Goal: Navigation & Orientation: Find specific page/section

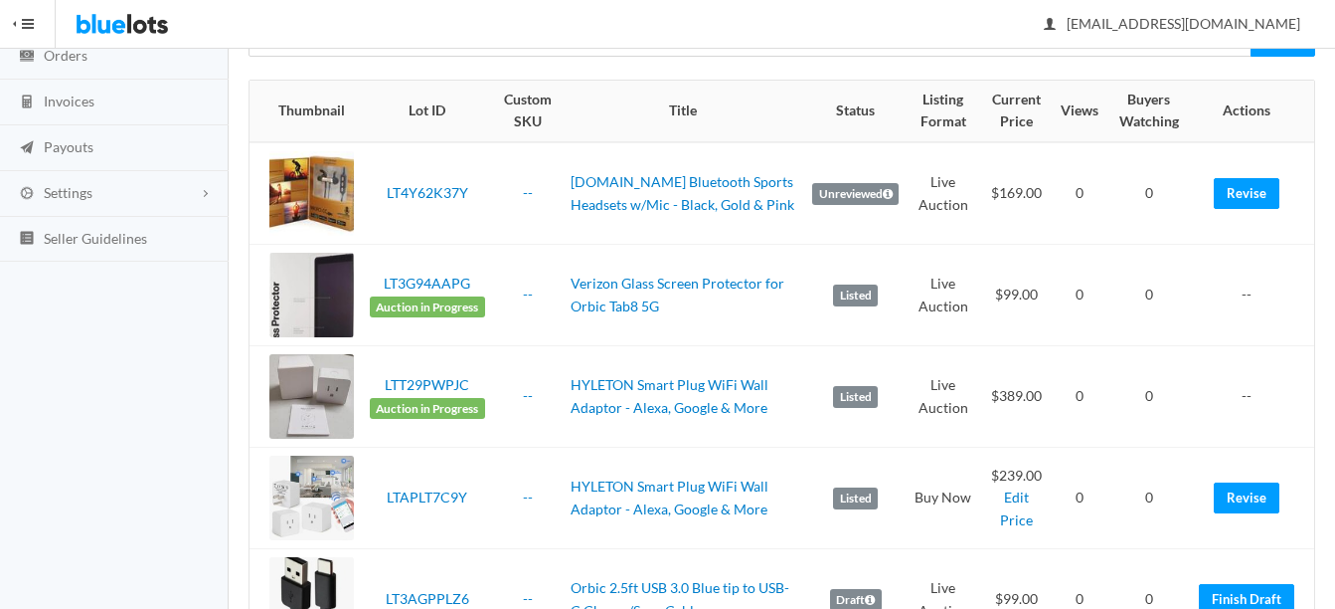
scroll to position [99, 0]
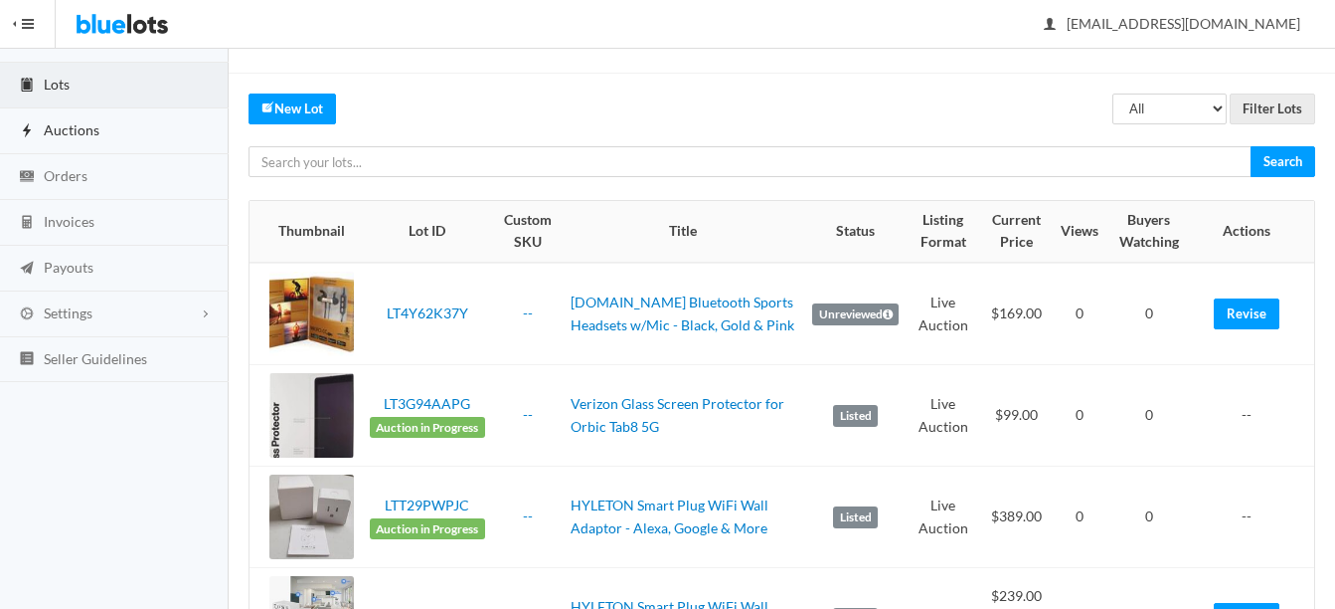
click at [80, 131] on span "Auctions" at bounding box center [72, 129] width 56 height 17
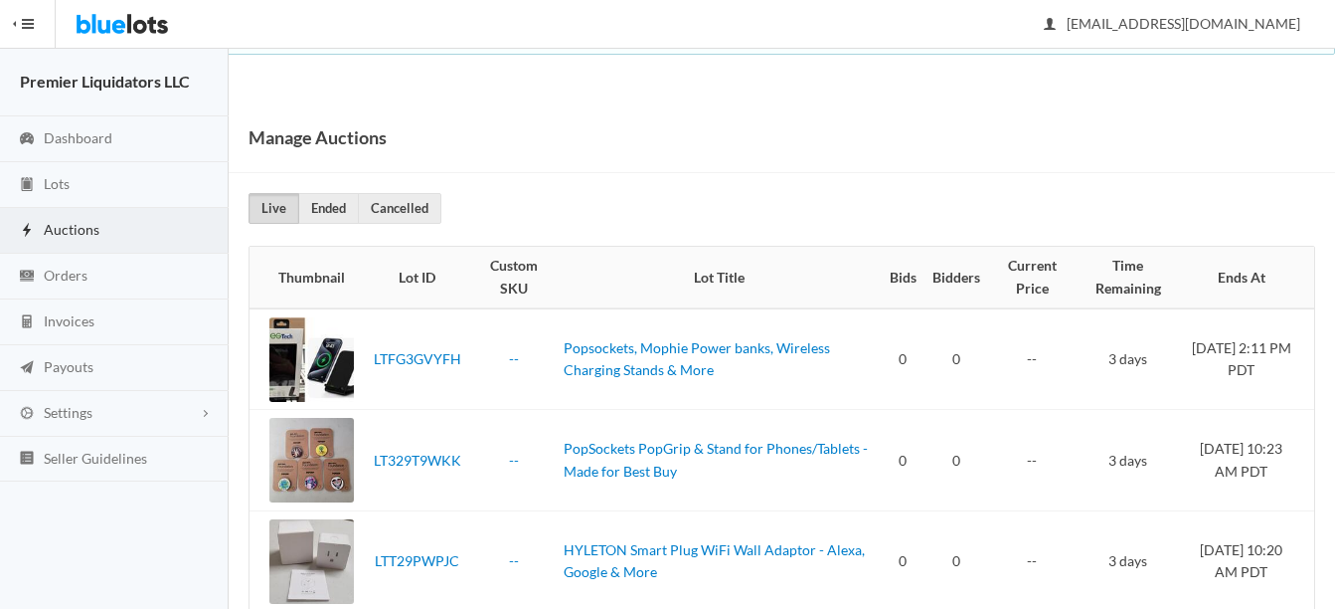
click at [72, 229] on span "Auctions" at bounding box center [72, 229] width 56 height 17
click at [62, 225] on span "Auctions" at bounding box center [72, 229] width 56 height 17
click at [59, 181] on span "Lots" at bounding box center [57, 183] width 26 height 17
